Goal: Task Accomplishment & Management: Use online tool/utility

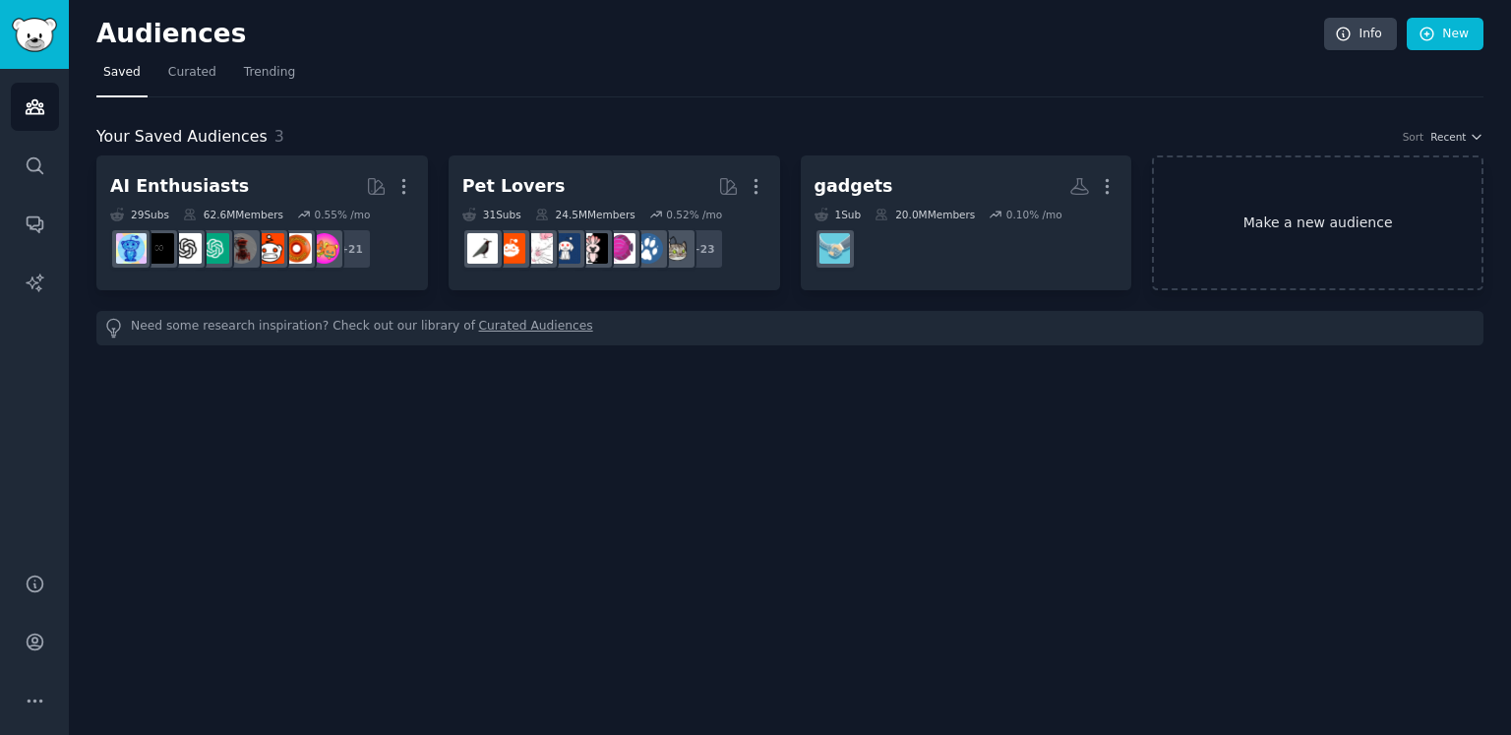
click at [1322, 206] on link "Make a new audience" at bounding box center [1318, 222] width 332 height 135
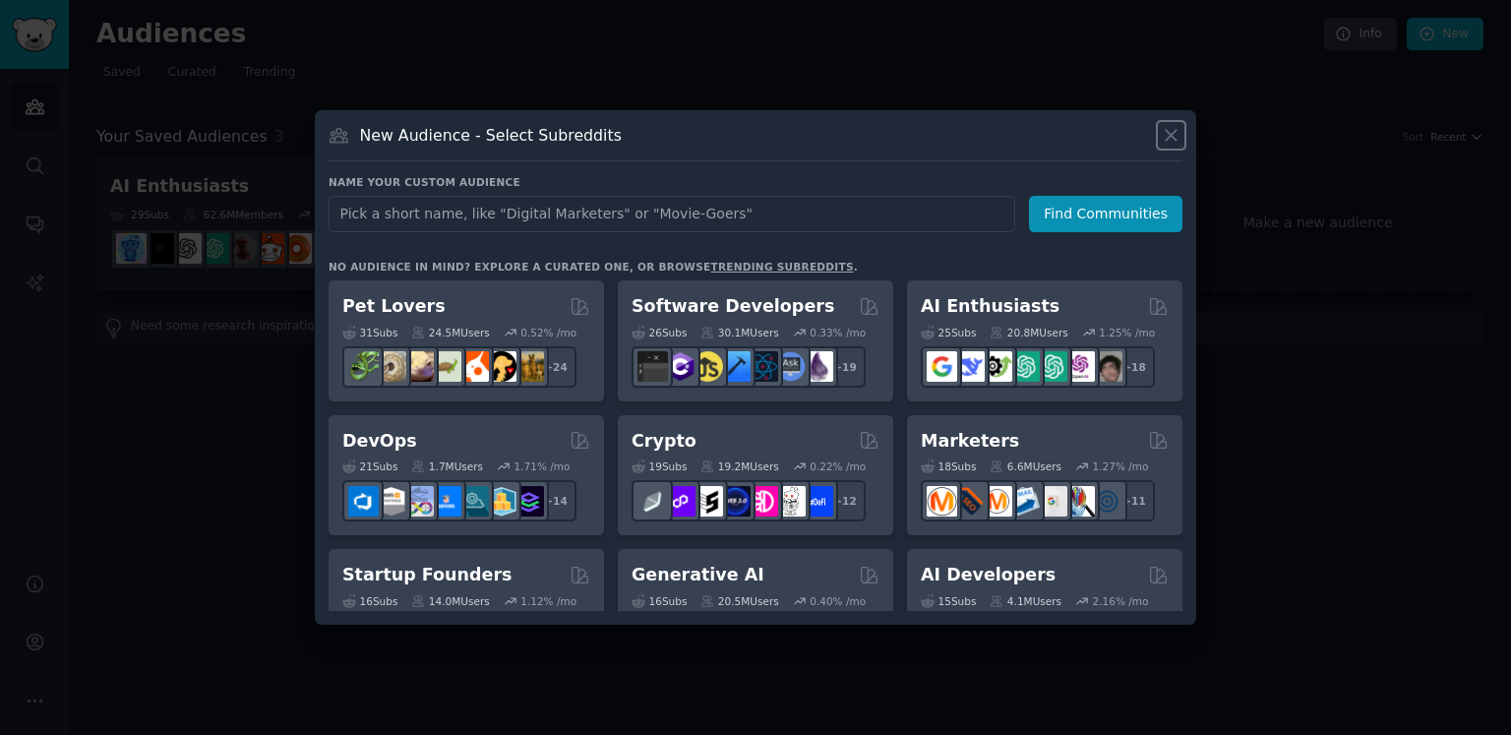
click at [1166, 142] on icon at bounding box center [1171, 135] width 21 height 21
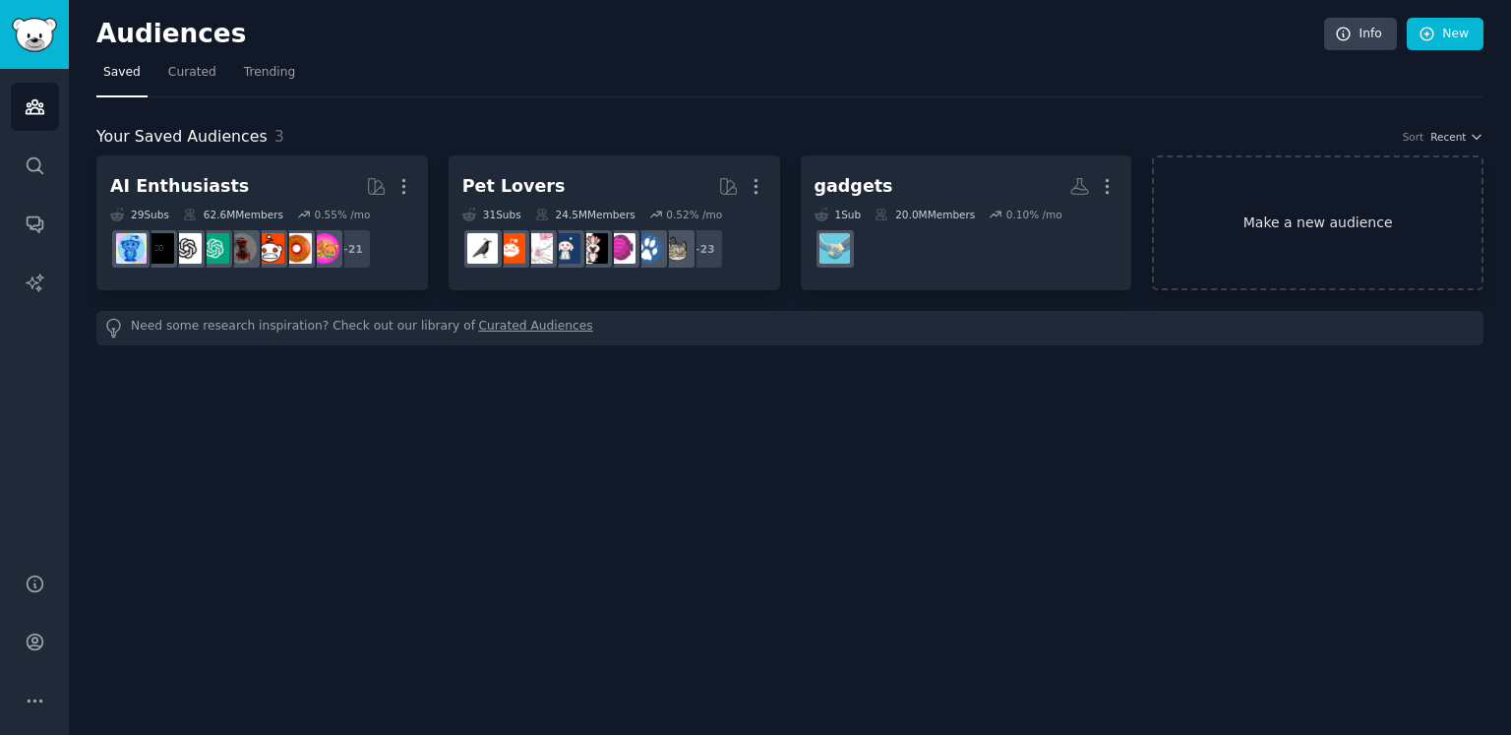
click at [1354, 221] on link "Make a new audience" at bounding box center [1318, 222] width 332 height 135
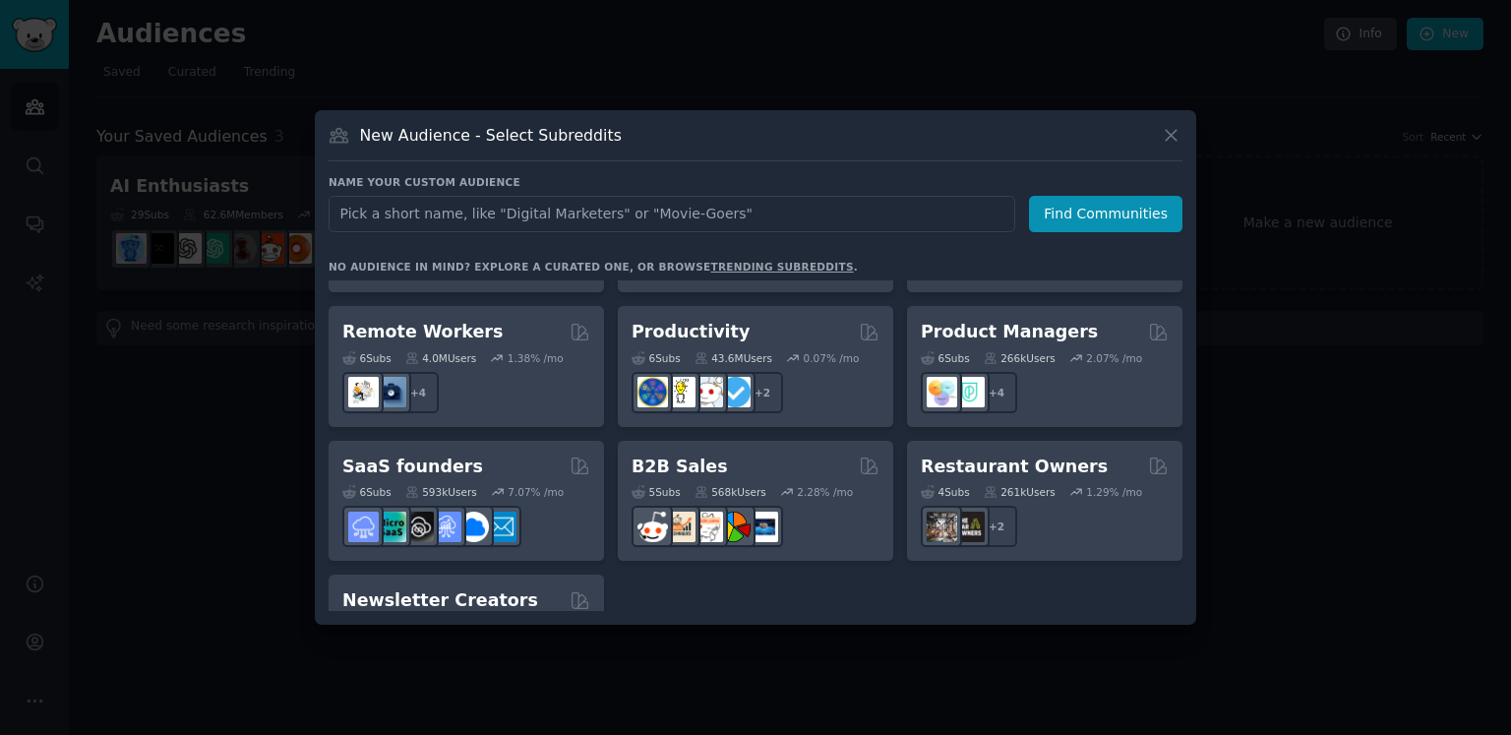
scroll to position [1535, 0]
